Goal: Transaction & Acquisition: Purchase product/service

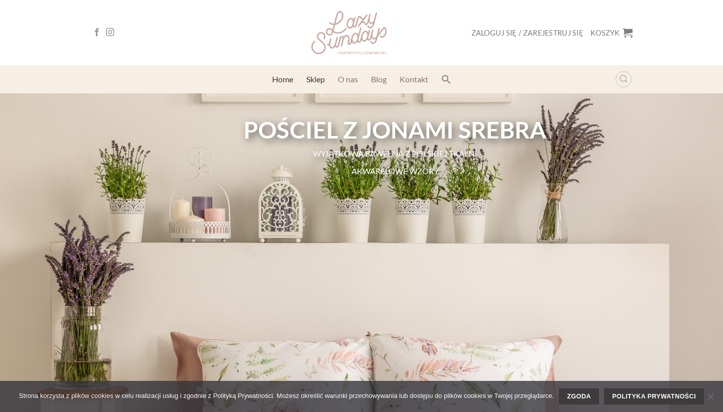
click at [320, 79] on link "Sklep" at bounding box center [315, 79] width 19 height 18
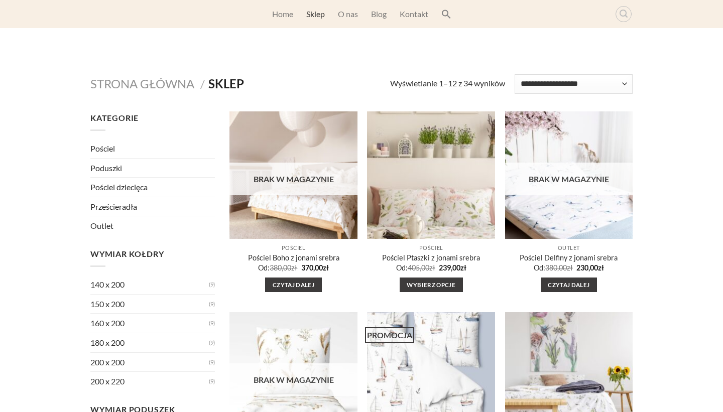
scroll to position [31, 0]
click at [116, 188] on link "Pościel dziecięca" at bounding box center [152, 187] width 125 height 19
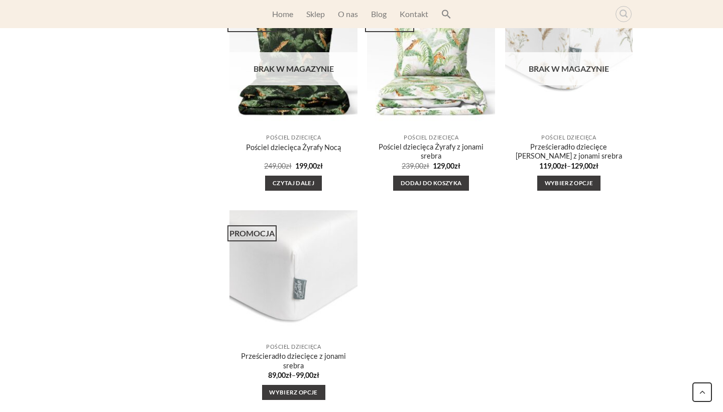
scroll to position [559, 0]
